Goal: Information Seeking & Learning: Learn about a topic

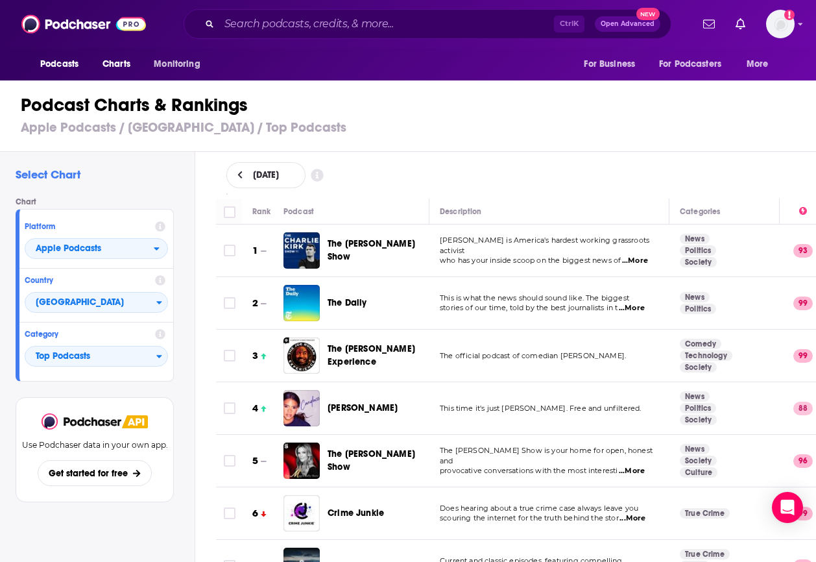
click at [659, 139] on div "Podcast Charts & Rankings Apple Podcasts / [GEOGRAPHIC_DATA] / Top Podcasts" at bounding box center [413, 115] width 827 height 74
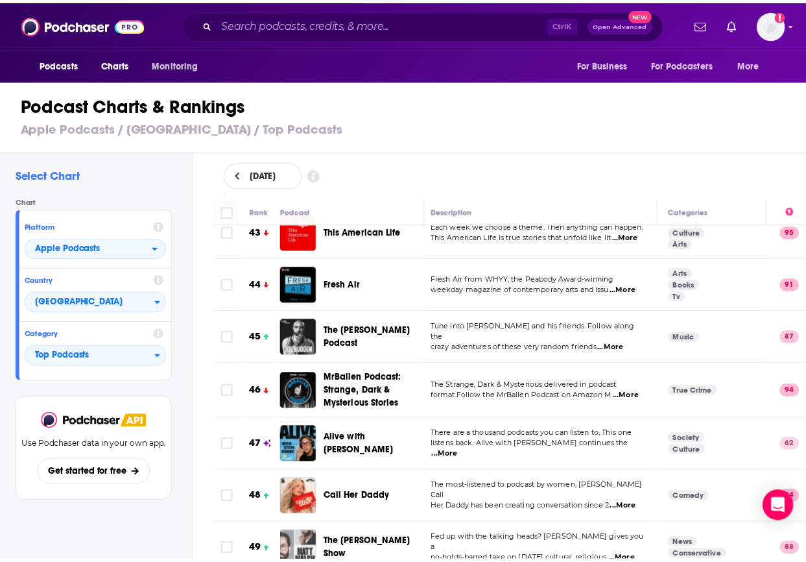
scroll to position [2314, 4]
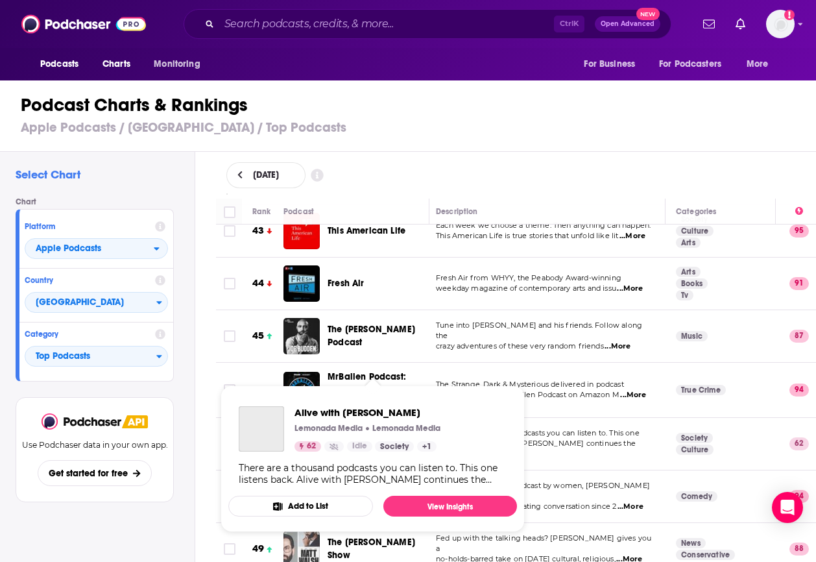
click at [379, 431] on span "Alive with [PERSON_NAME]" at bounding box center [362, 443] width 70 height 24
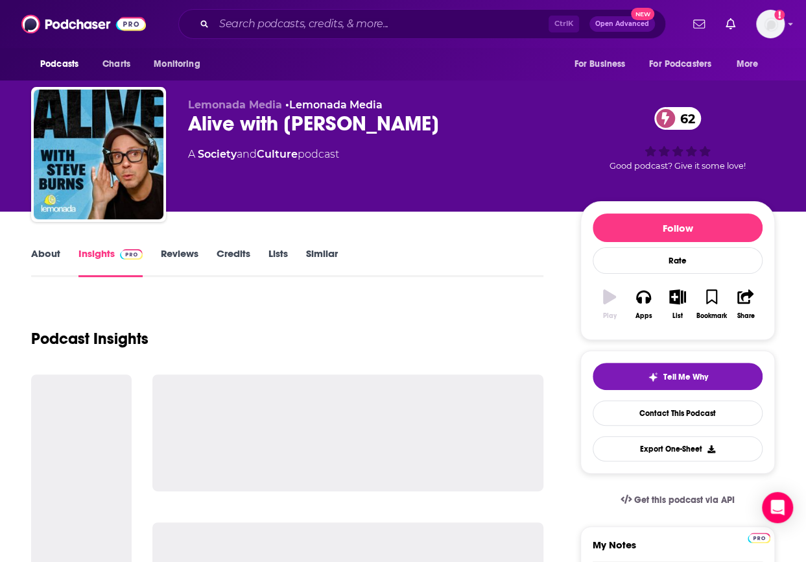
click at [308, 121] on div "Alive with [PERSON_NAME] 62" at bounding box center [374, 123] width 372 height 25
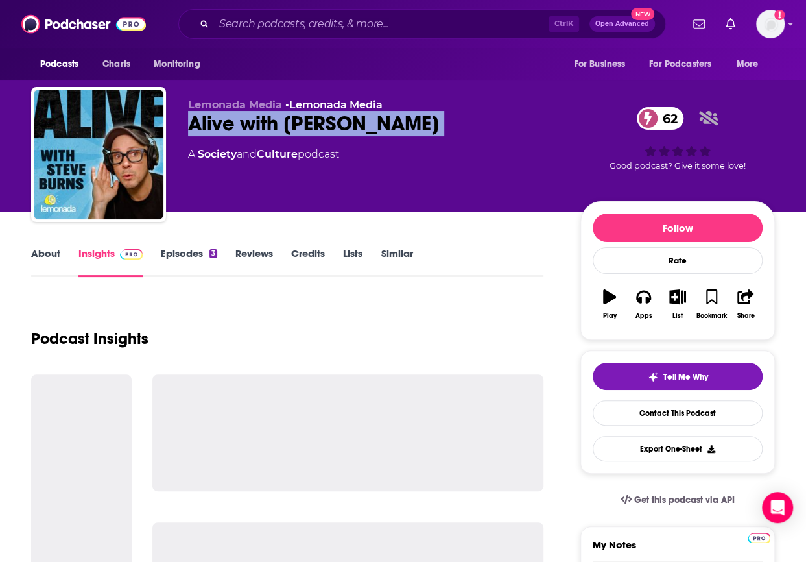
click at [308, 121] on div "Alive with [PERSON_NAME] 62" at bounding box center [374, 123] width 372 height 25
copy div "Alive with [PERSON_NAME] 62"
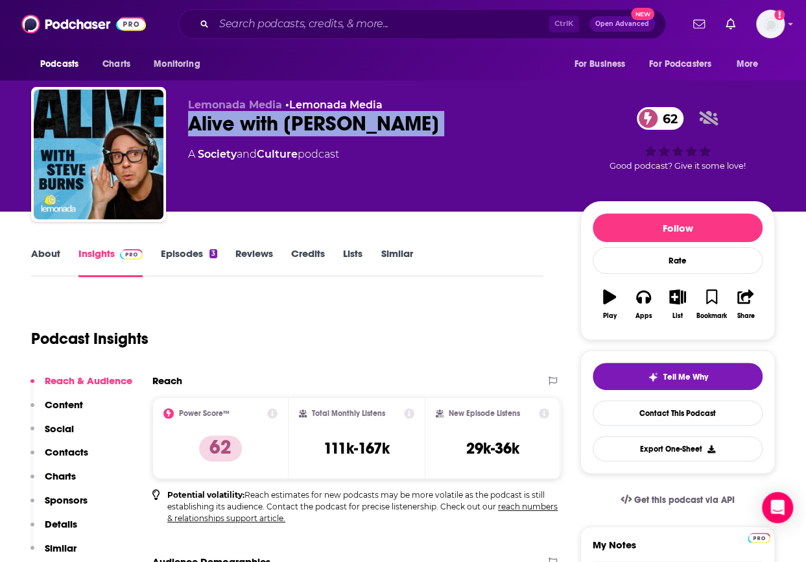
click at [65, 471] on p "Charts" at bounding box center [60, 476] width 31 height 12
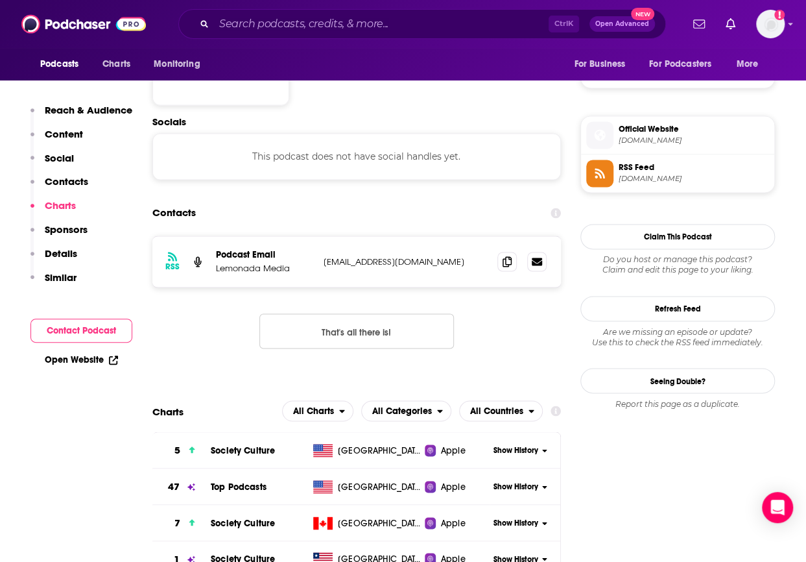
scroll to position [1101, 0]
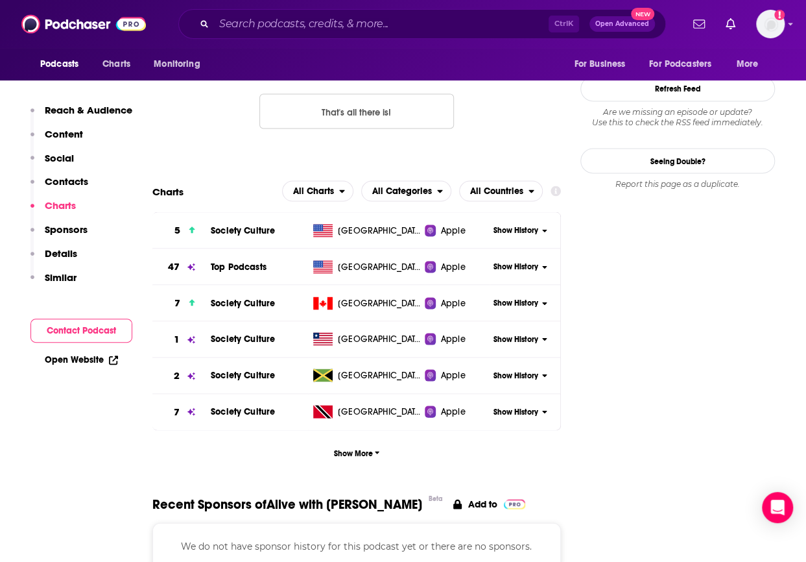
click at [497, 267] on span "Show History" at bounding box center [515, 266] width 45 height 11
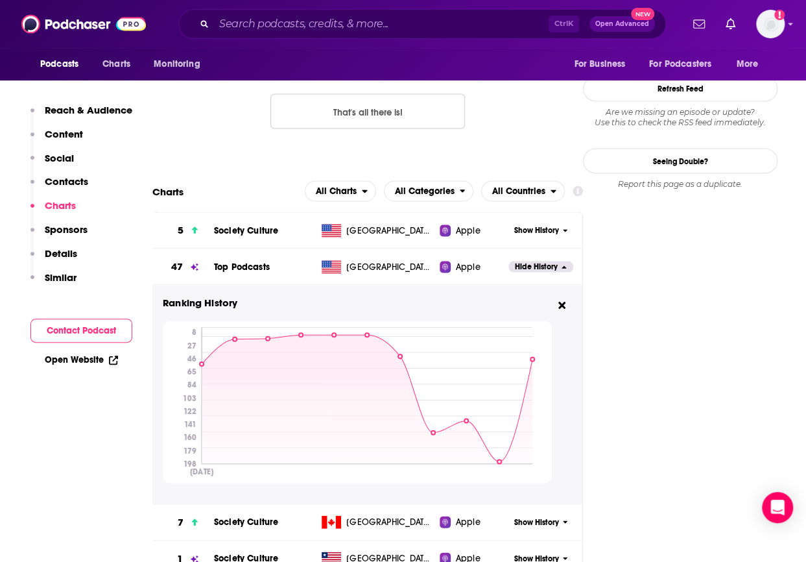
scroll to position [1592, 0]
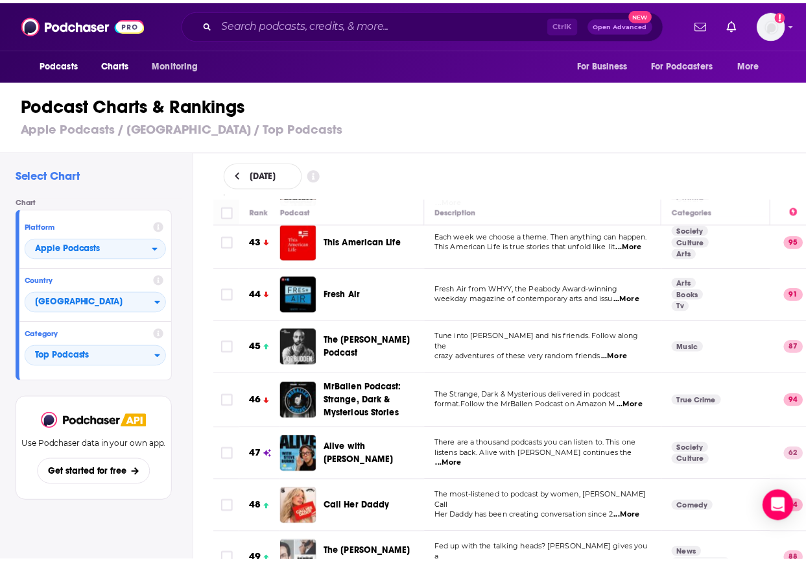
scroll to position [2303, 0]
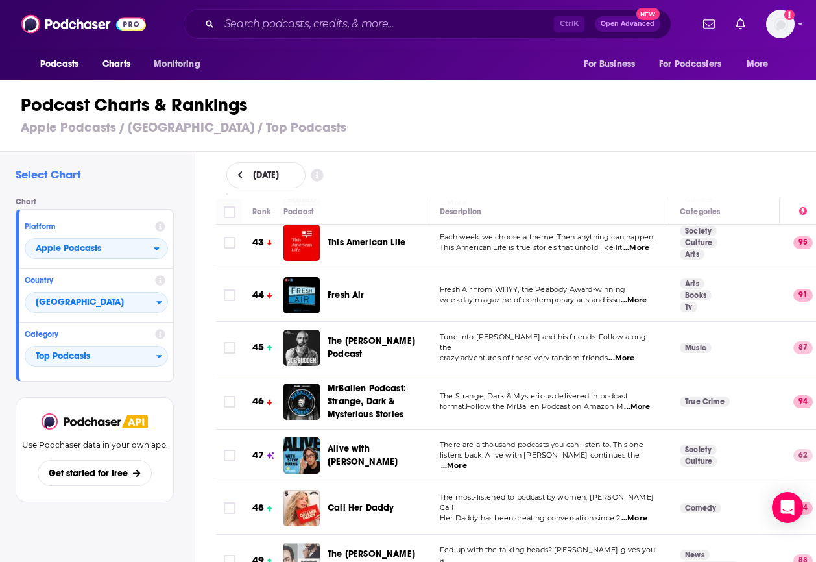
click at [350, 335] on span "The [PERSON_NAME] Podcast" at bounding box center [371, 347] width 88 height 24
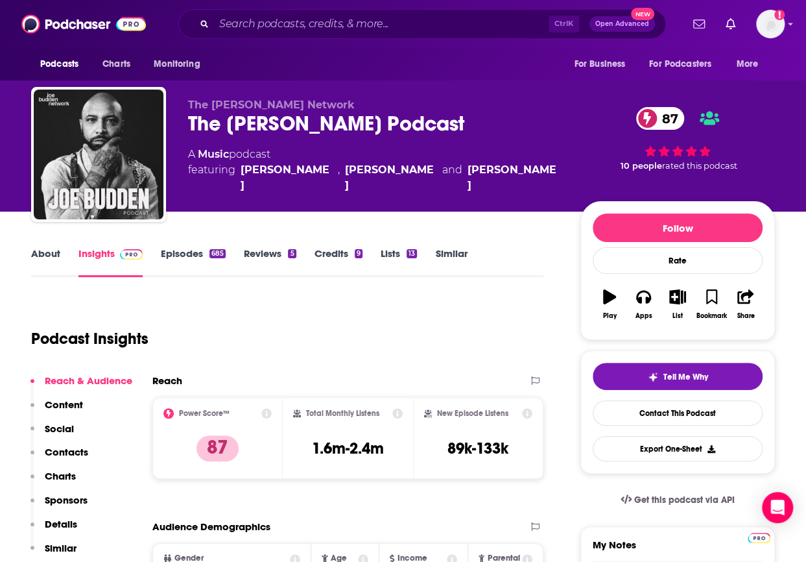
click at [57, 480] on p "Charts" at bounding box center [60, 476] width 31 height 12
click at [301, 119] on div "The [PERSON_NAME] Podcast 87" at bounding box center [374, 123] width 372 height 25
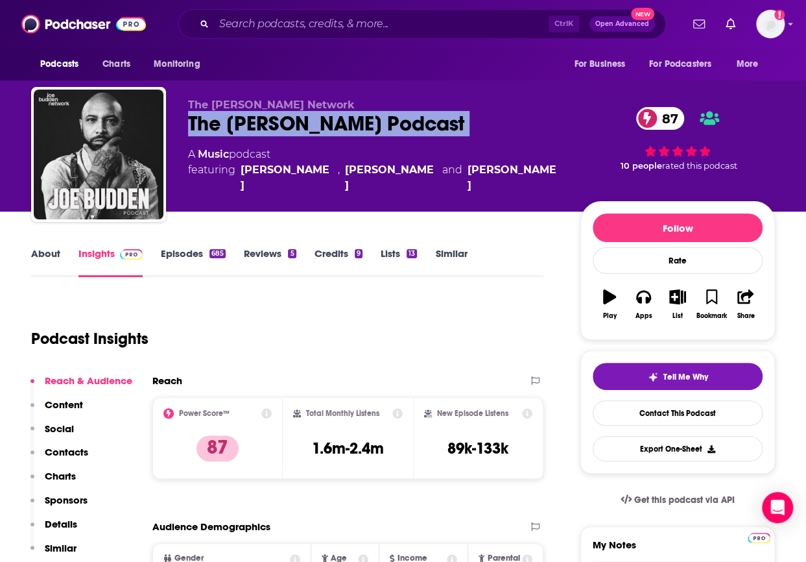
click at [301, 119] on div "The [PERSON_NAME] Podcast 87" at bounding box center [374, 123] width 372 height 25
copy div "The [PERSON_NAME] Podcast 87"
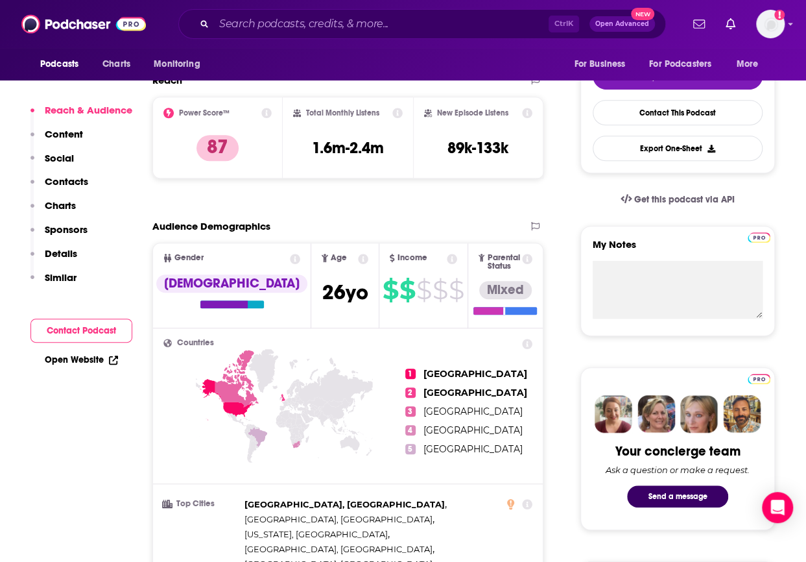
click at [60, 213] on button "Charts" at bounding box center [52, 211] width 45 height 24
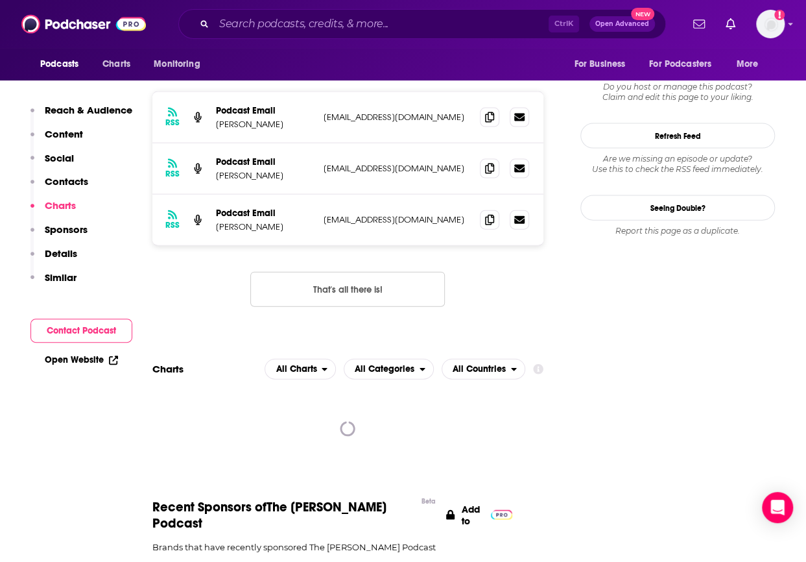
scroll to position [1420, 0]
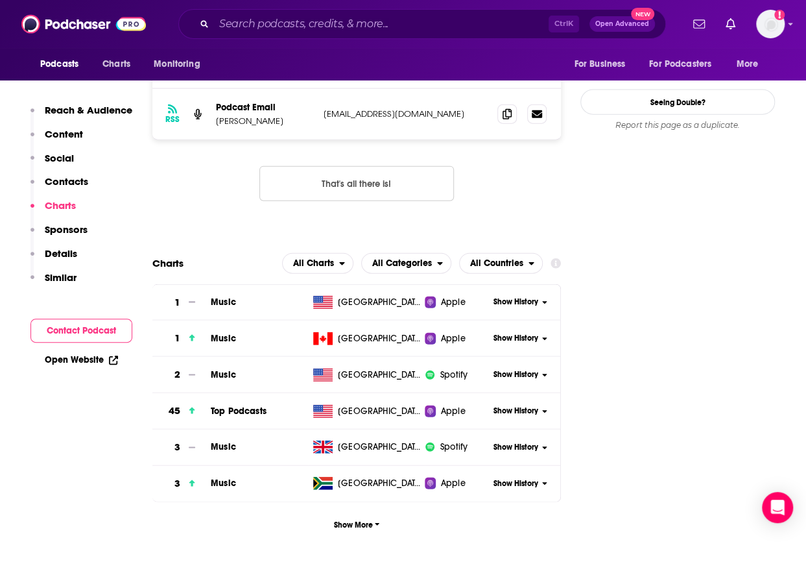
click at [505, 405] on span "Show History" at bounding box center [515, 410] width 45 height 11
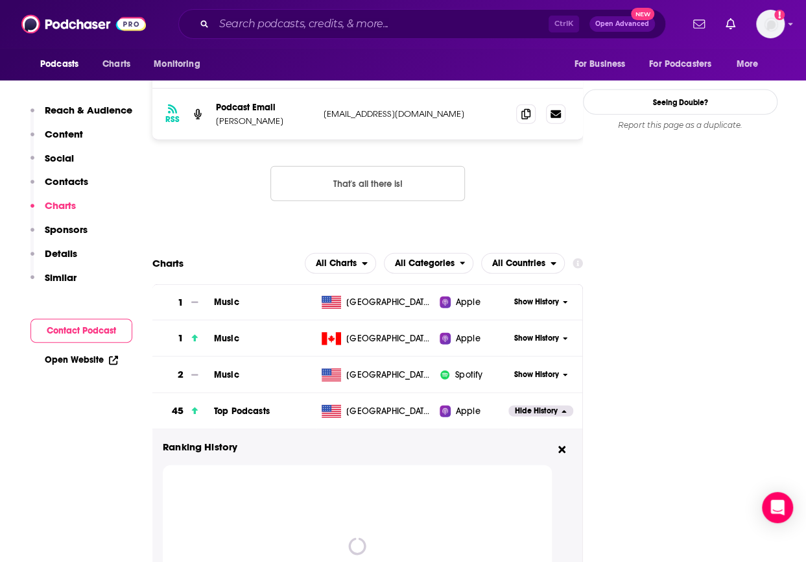
scroll to position [1591, 0]
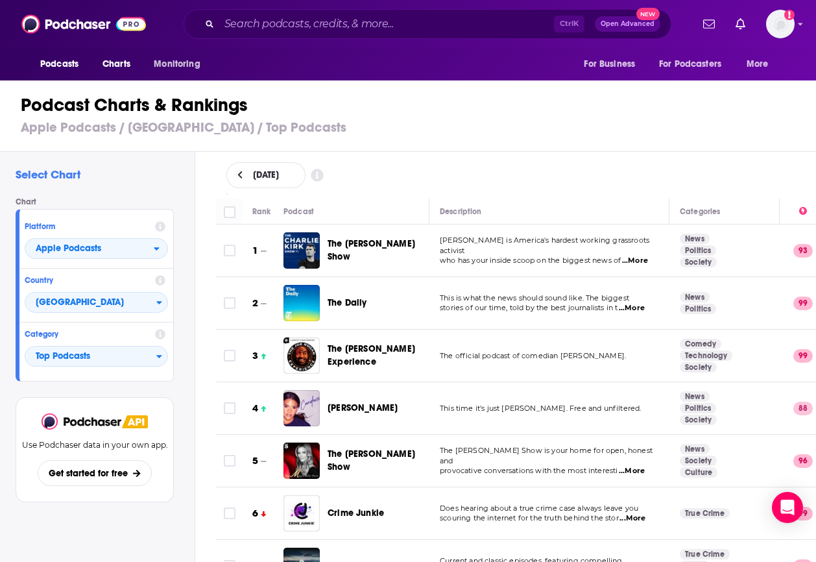
click at [746, 117] on div "Podcast Charts & Rankings Apple Podcasts / [GEOGRAPHIC_DATA] / Top Podcasts" at bounding box center [413, 115] width 827 height 74
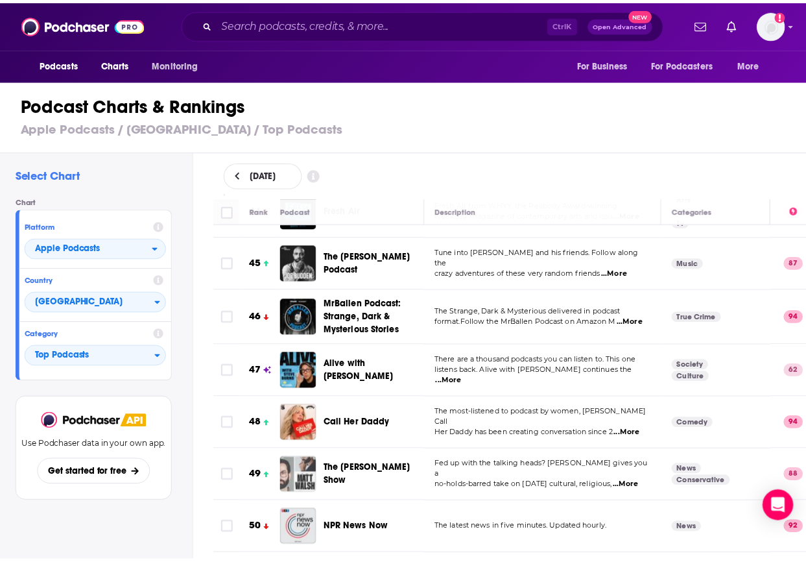
scroll to position [2384, 0]
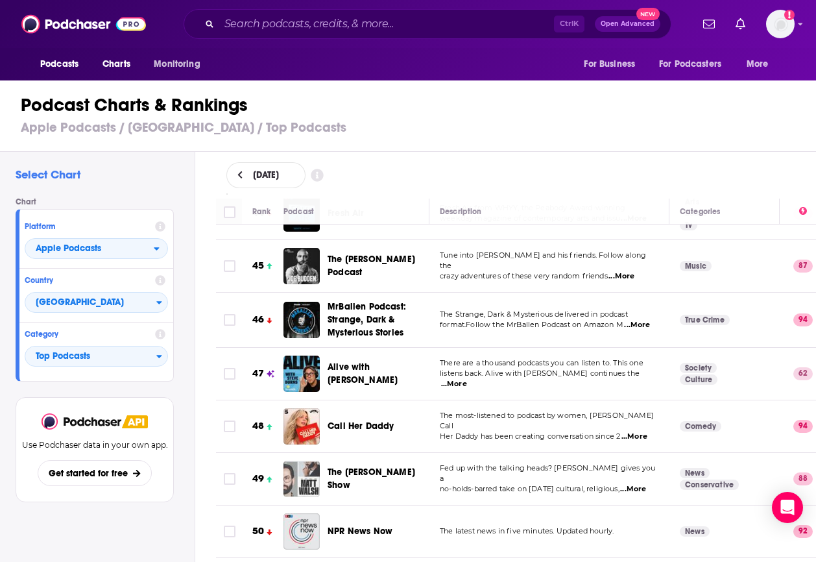
click at [377, 466] on span "The [PERSON_NAME] Show" at bounding box center [371, 478] width 88 height 24
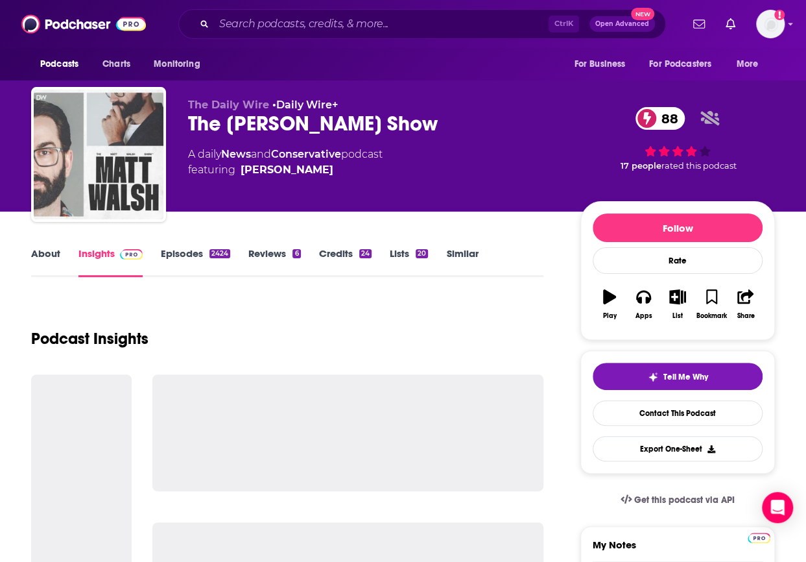
click at [276, 128] on div "The [PERSON_NAME] Show 88" at bounding box center [374, 123] width 372 height 25
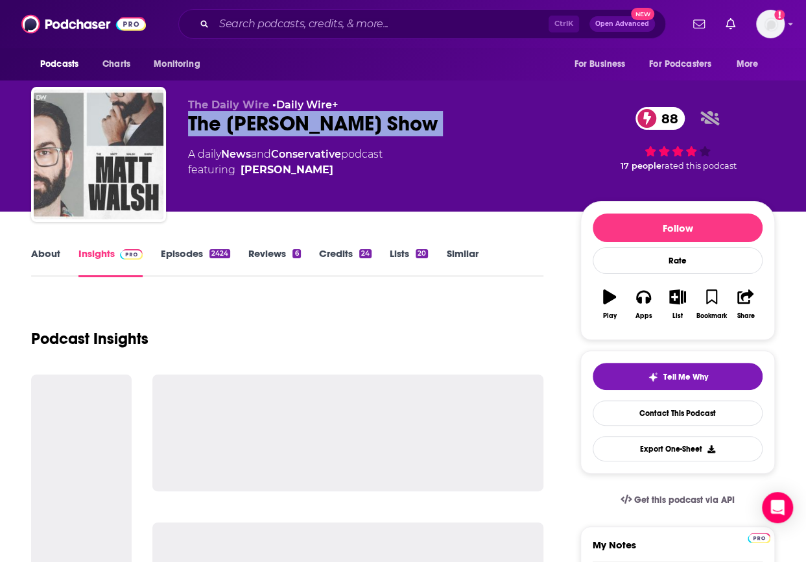
click at [276, 128] on div "The [PERSON_NAME] Show 88" at bounding box center [374, 123] width 372 height 25
copy div "The [PERSON_NAME] Show 88"
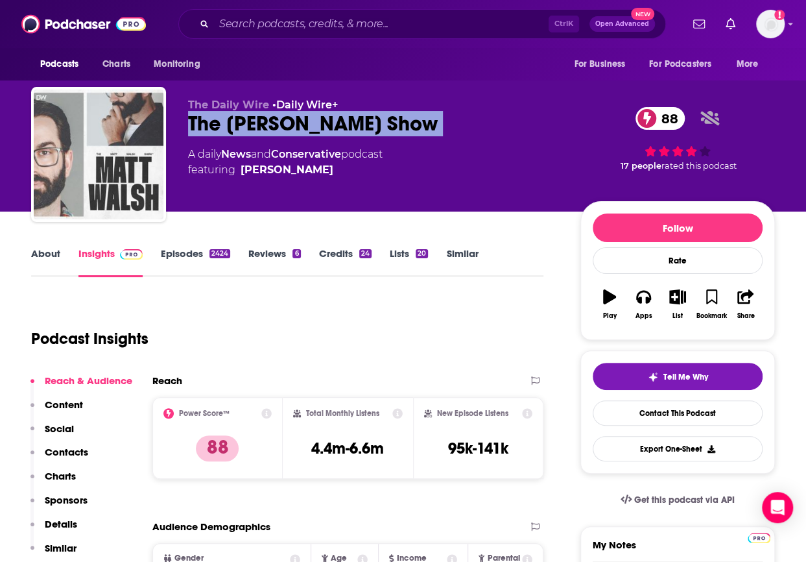
click at [57, 471] on p "Charts" at bounding box center [60, 476] width 31 height 12
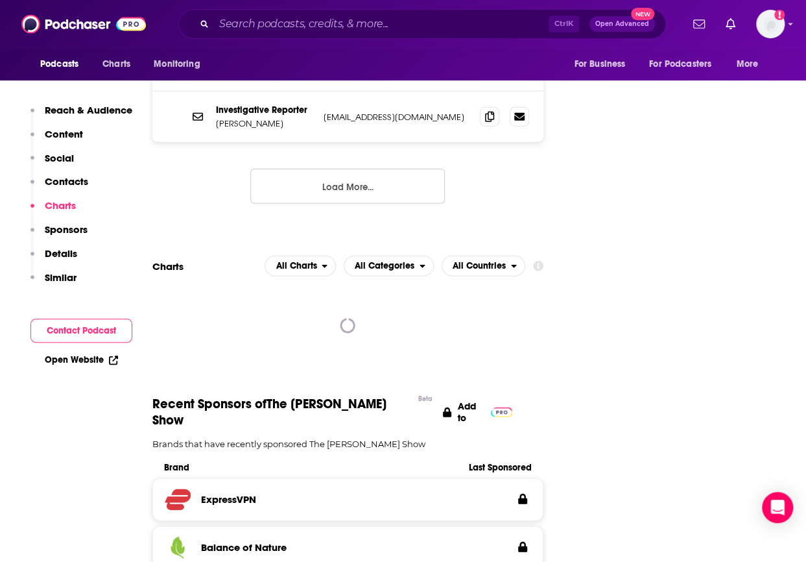
scroll to position [1547, 0]
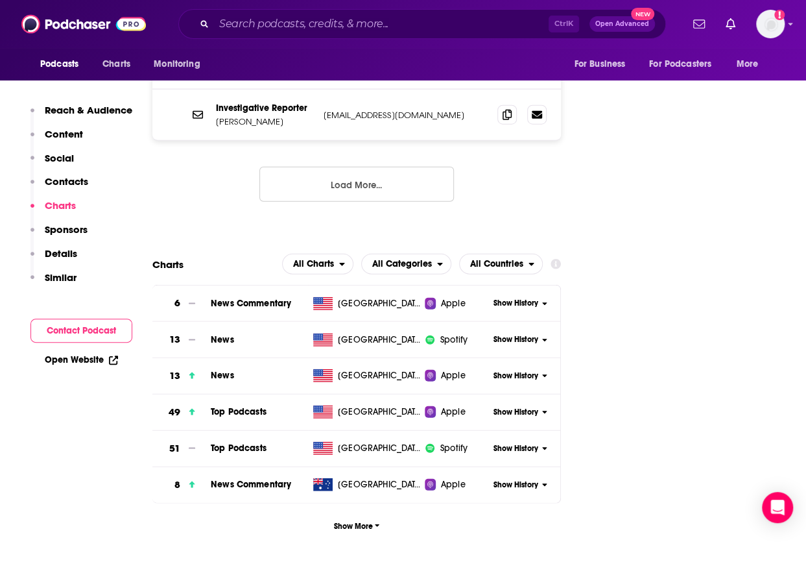
click at [506, 407] on span "Show History" at bounding box center [515, 412] width 45 height 11
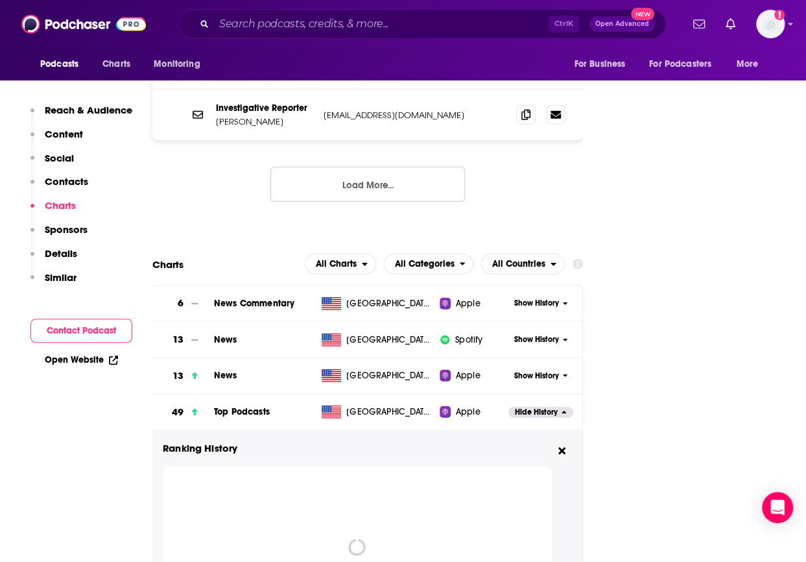
scroll to position [1664, 0]
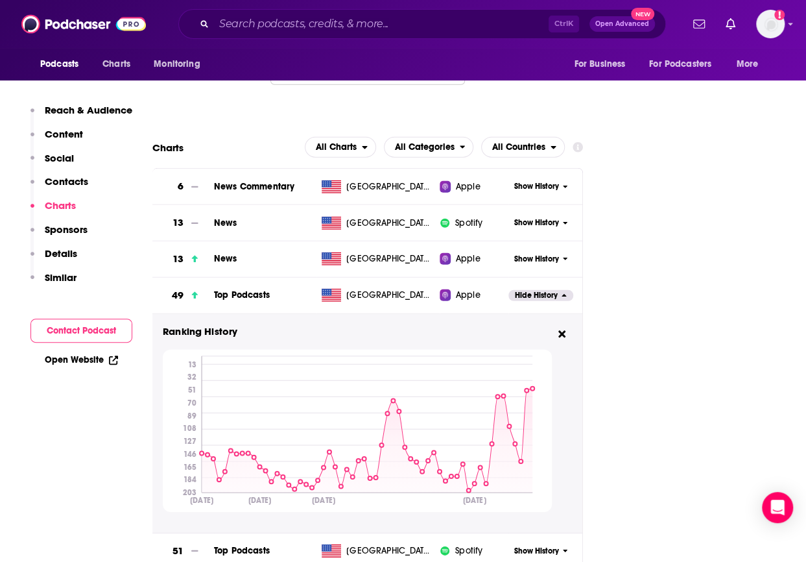
click at [126, 67] on span "Charts" at bounding box center [116, 64] width 28 height 18
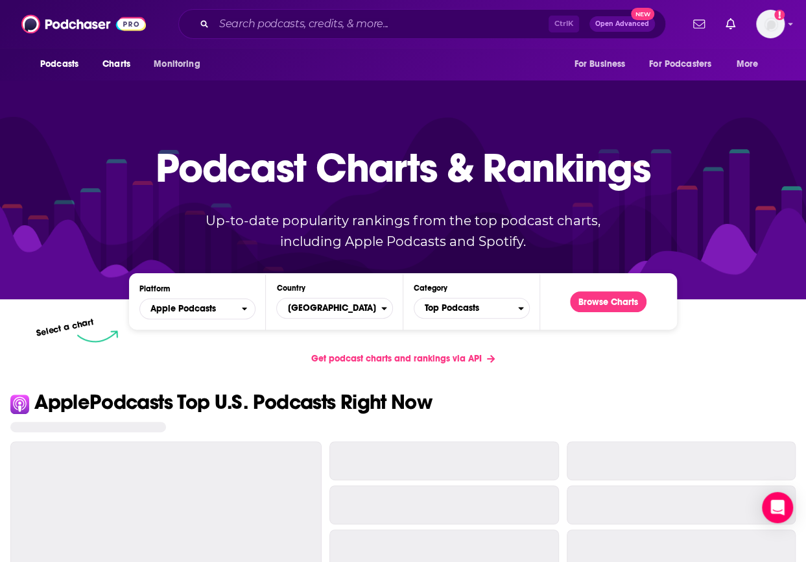
click at [235, 291] on div "Podcast Charts & Rankings Up-to-date popularity rankings from the top podcast c…" at bounding box center [403, 188] width 557 height 209
click at [240, 308] on span "Apple Podcasts" at bounding box center [190, 309] width 101 height 22
click at [221, 351] on span "Spotify" at bounding box center [196, 348] width 99 height 8
click at [603, 292] on div "Podcast Charts & Rankings Up-to-date popularity rankings from the top podcast c…" at bounding box center [403, 188] width 557 height 209
click at [621, 298] on button "Browse Charts" at bounding box center [608, 301] width 77 height 21
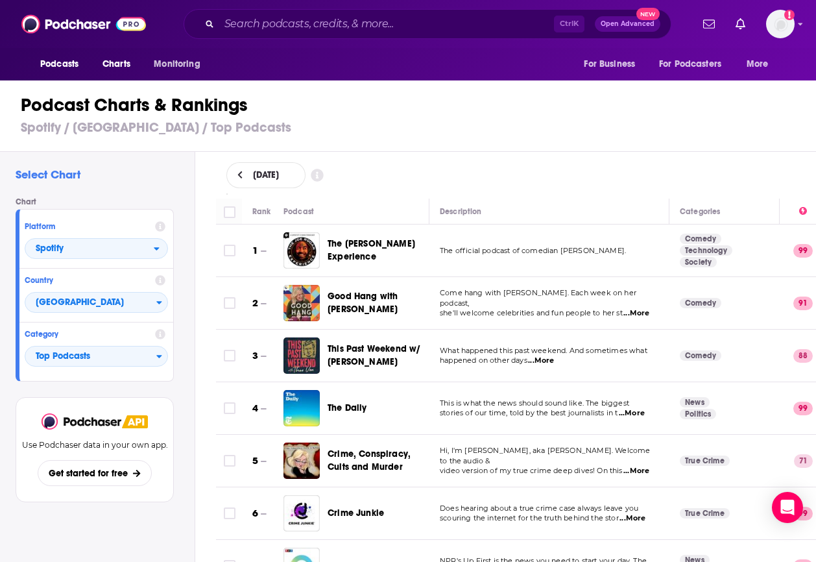
click at [725, 109] on h1 "Podcast Charts & Rankings" at bounding box center [413, 104] width 785 height 23
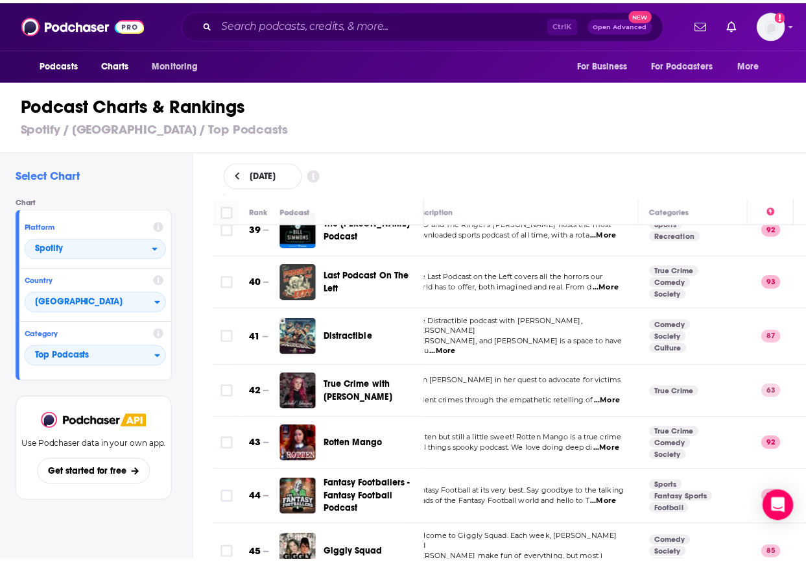
scroll to position [2035, 25]
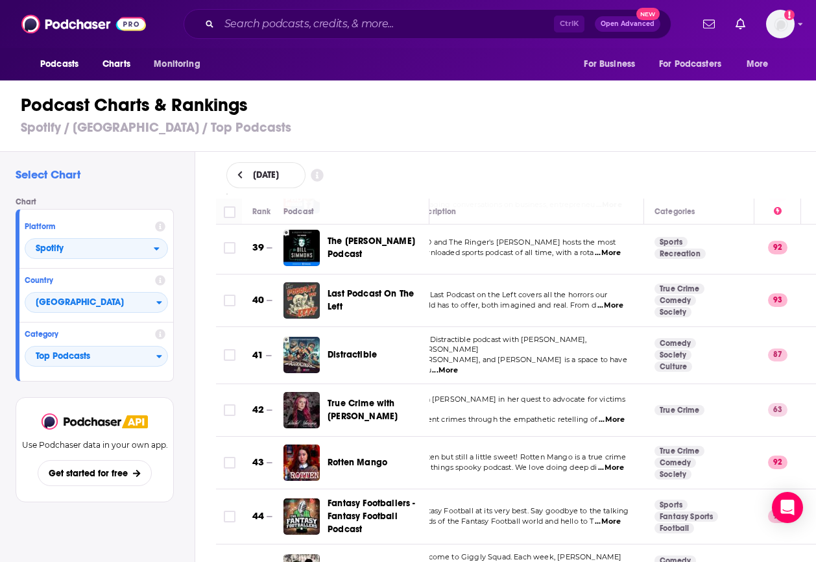
click at [358, 398] on span "True Crime with [PERSON_NAME]" at bounding box center [362, 410] width 70 height 24
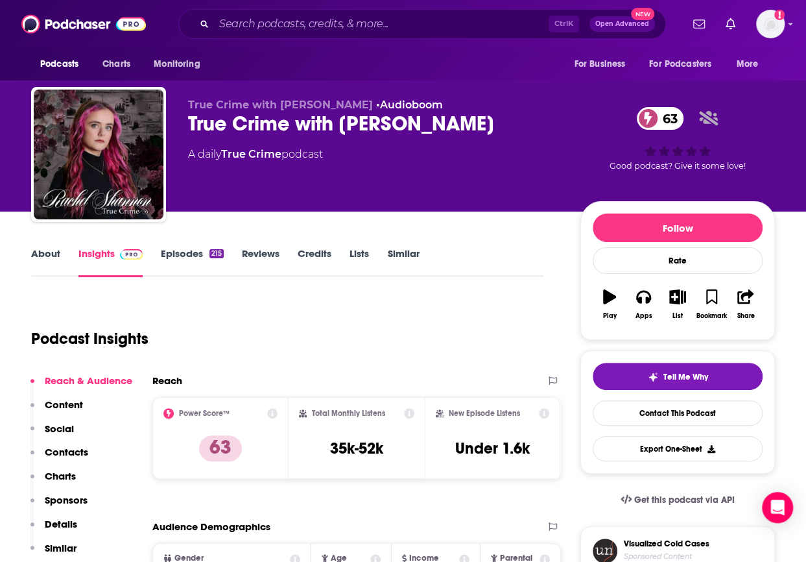
click at [63, 472] on p "Charts" at bounding box center [60, 476] width 31 height 12
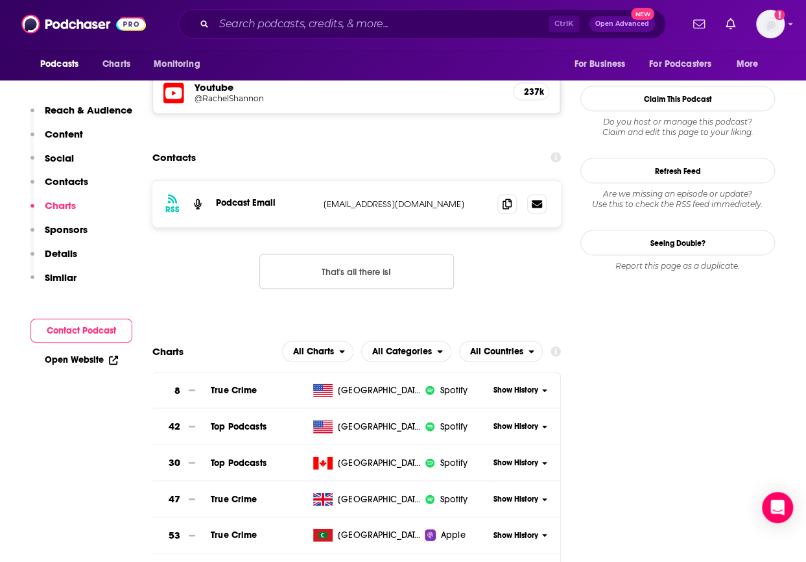
scroll to position [1263, 0]
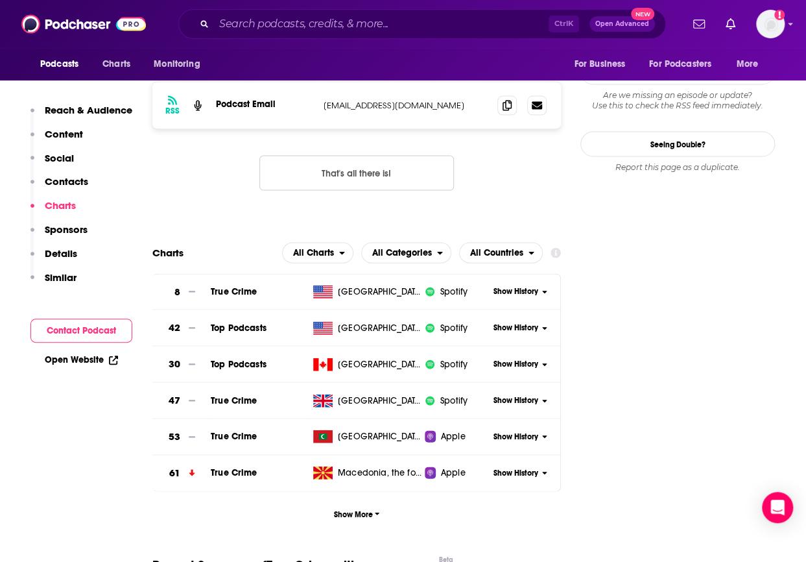
click at [506, 322] on span "Show History" at bounding box center [515, 327] width 45 height 11
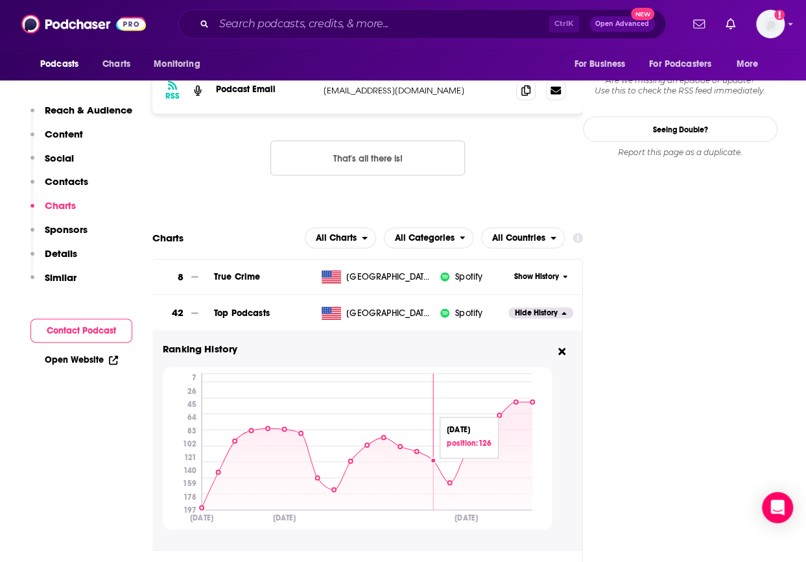
scroll to position [1279, 0]
